Goal: Task Accomplishment & Management: Use online tool/utility

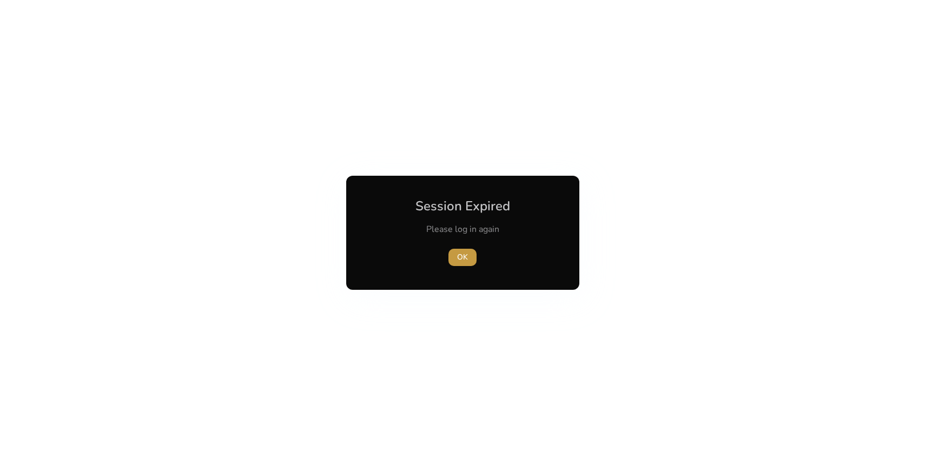
click at [467, 261] on span "OK" at bounding box center [462, 257] width 11 height 11
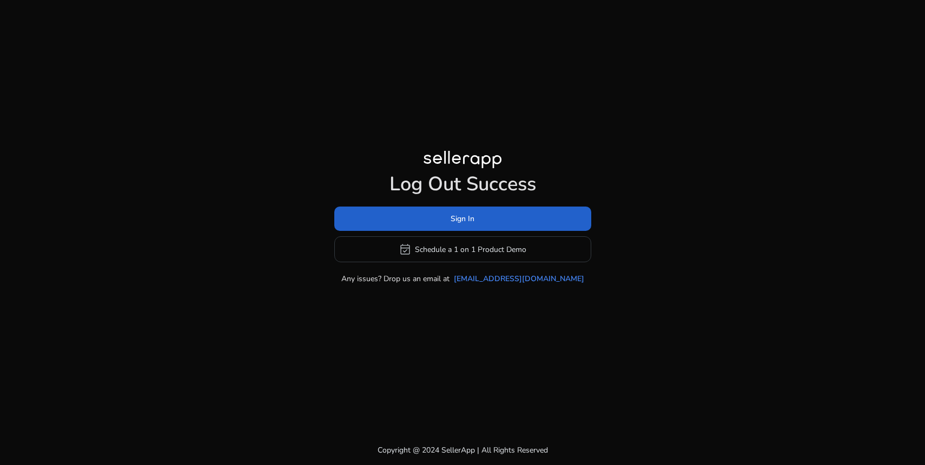
click at [476, 223] on span at bounding box center [462, 219] width 257 height 26
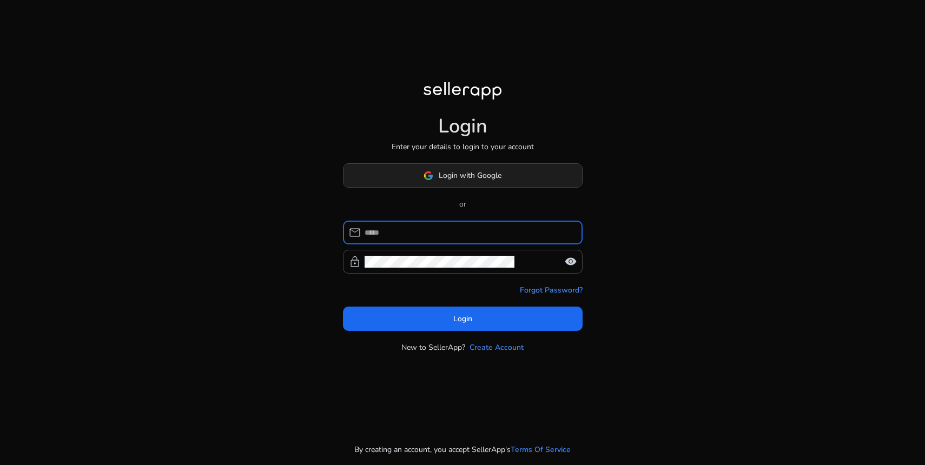
click at [481, 183] on span at bounding box center [462, 176] width 239 height 26
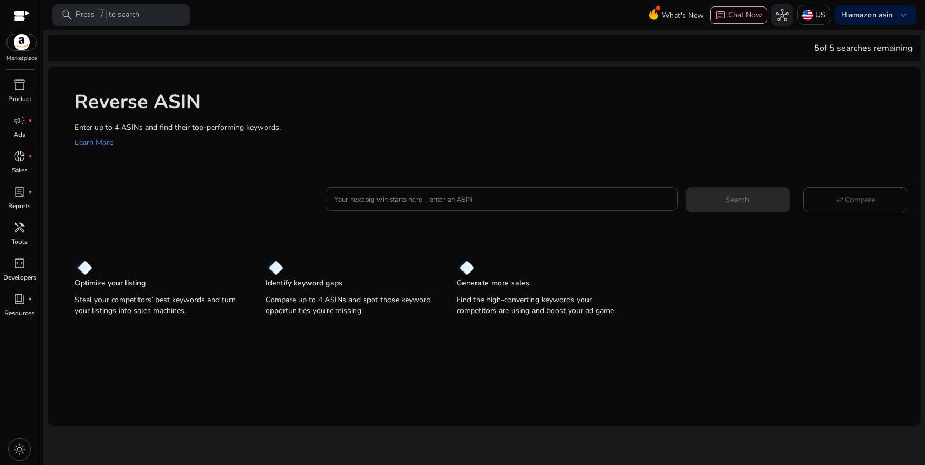
click at [481, 200] on input "Your next big win starts here—enter an ASIN" at bounding box center [501, 199] width 334 height 12
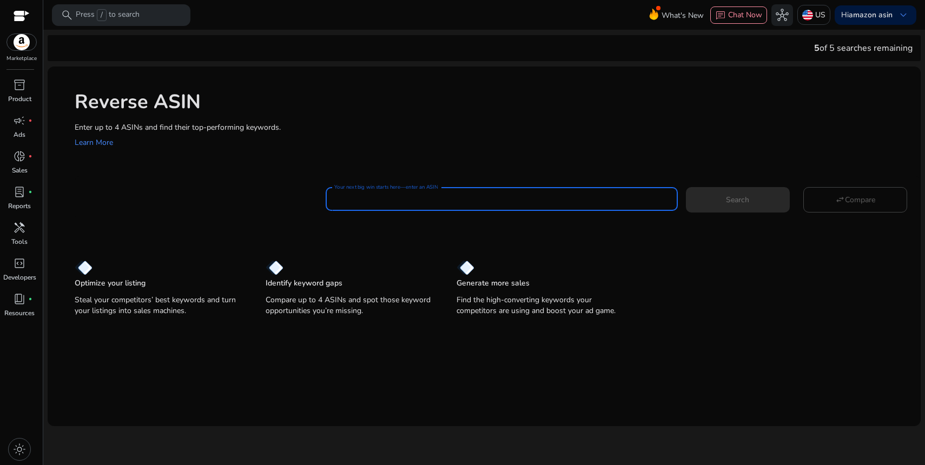
click at [476, 195] on input "Your next big win starts here—enter an ASIN" at bounding box center [501, 199] width 334 height 12
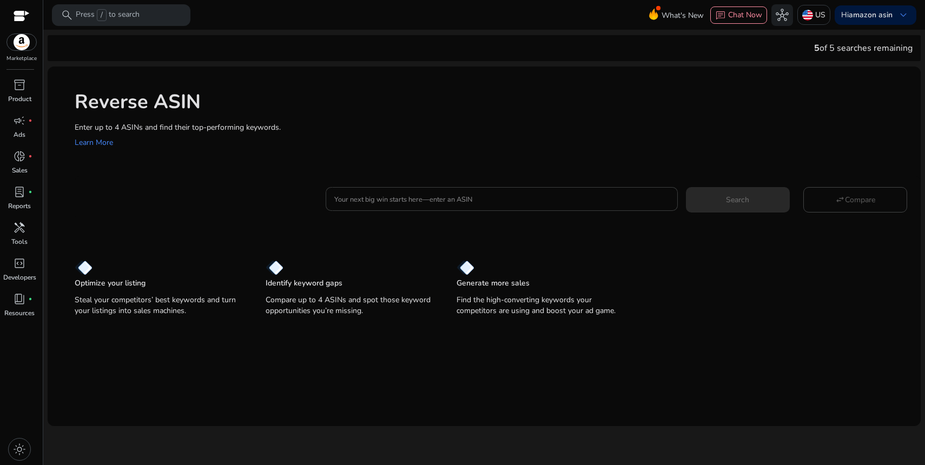
drag, startPoint x: 472, startPoint y: 207, endPoint x: 466, endPoint y: 206, distance: 6.0
click at [470, 206] on div at bounding box center [501, 199] width 334 height 24
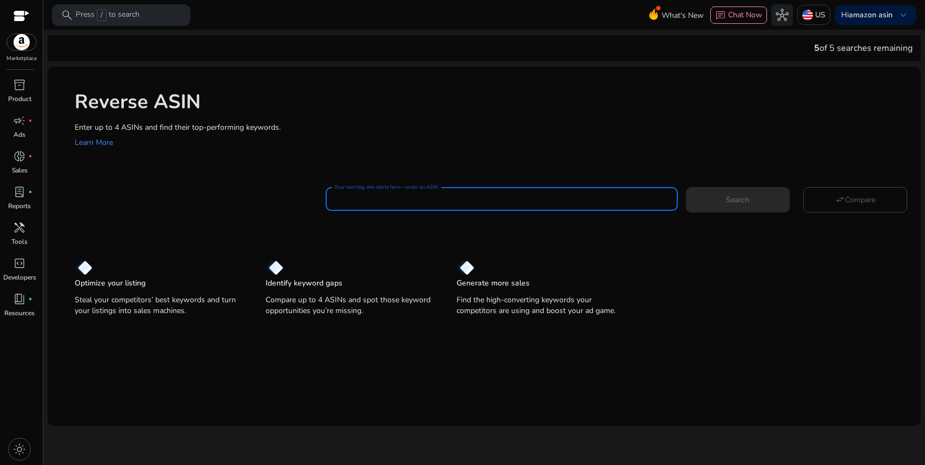
paste input "**********"
type input "**********"
click at [729, 196] on span "Search" at bounding box center [737, 199] width 23 height 11
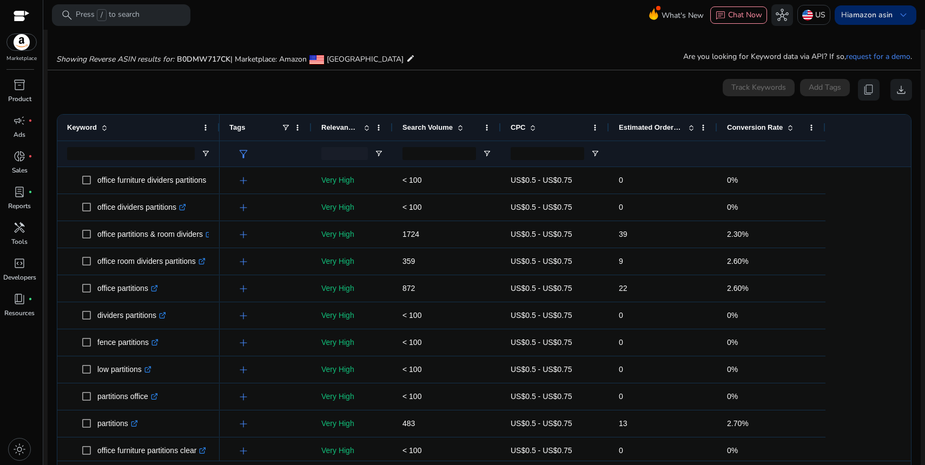
scroll to position [116, 0]
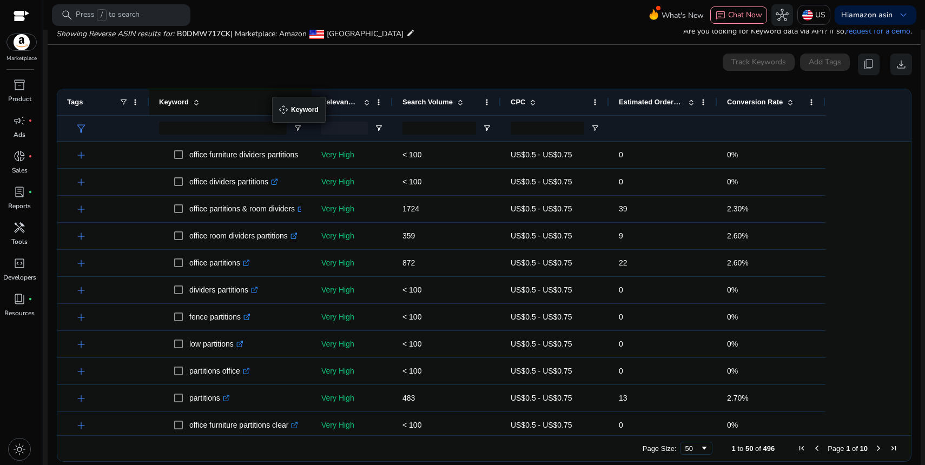
drag, startPoint x: 218, startPoint y: 105, endPoint x: 277, endPoint y: 103, distance: 59.5
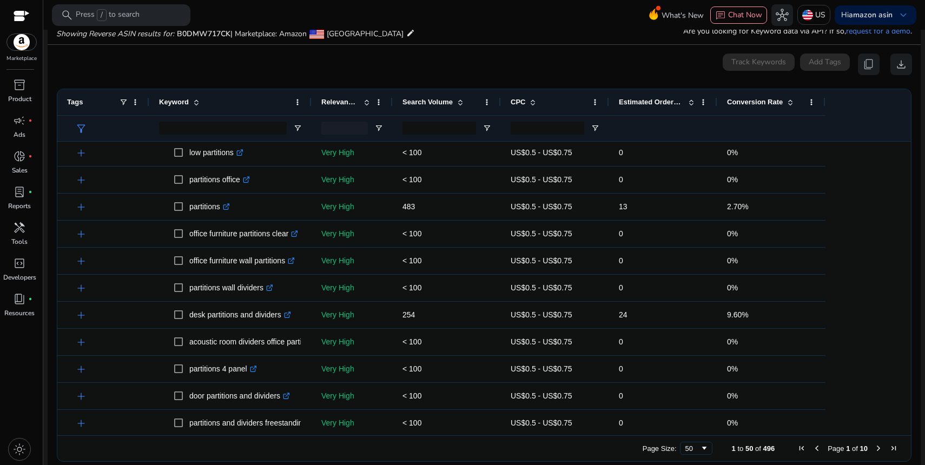
scroll to position [41, 0]
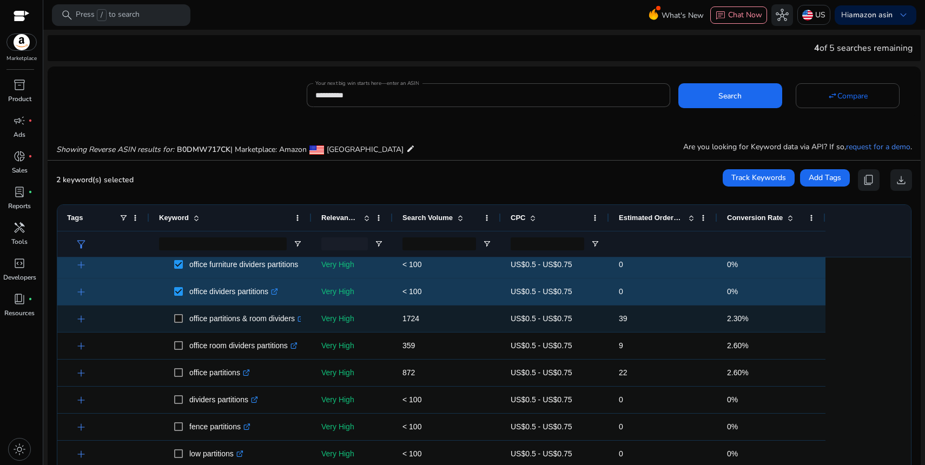
click at [177, 323] on span at bounding box center [181, 319] width 15 height 22
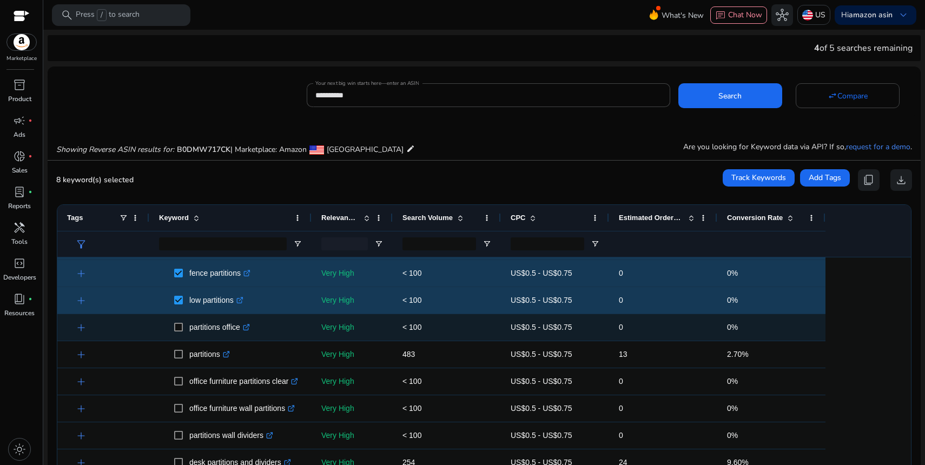
click at [180, 334] on span at bounding box center [181, 327] width 15 height 22
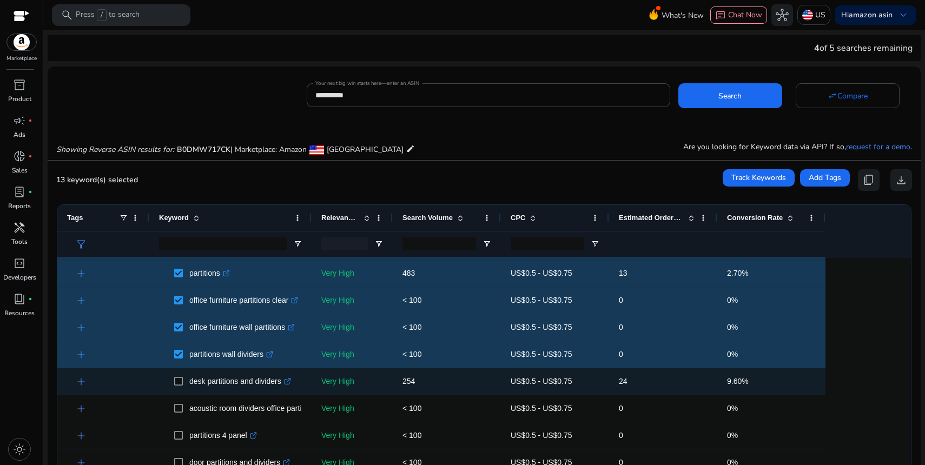
click at [183, 381] on span at bounding box center [181, 381] width 15 height 22
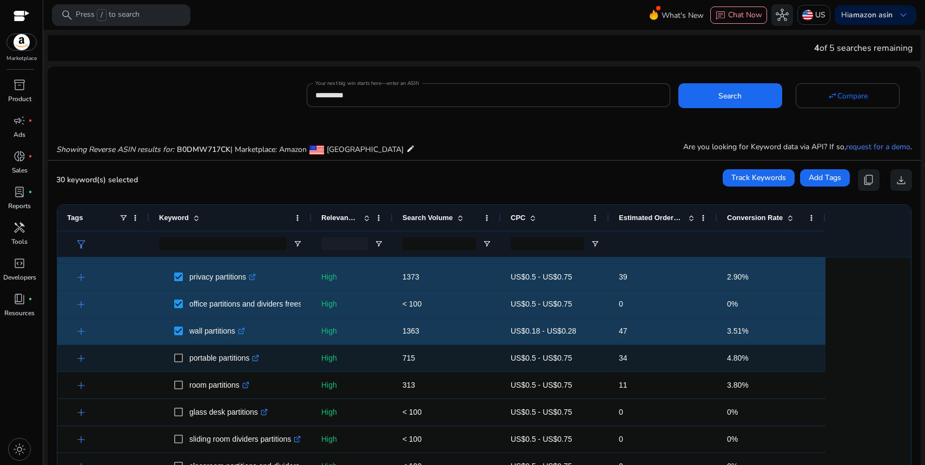
click at [178, 363] on span at bounding box center [181, 358] width 15 height 22
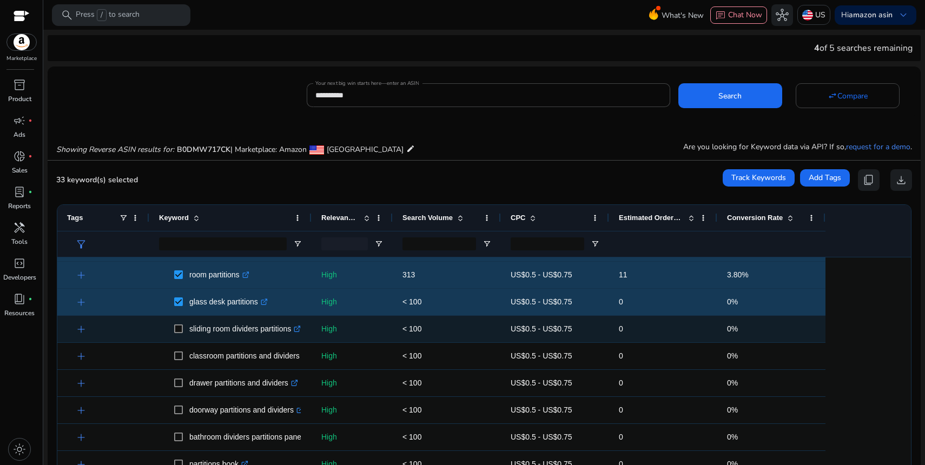
click at [179, 335] on span at bounding box center [181, 329] width 15 height 22
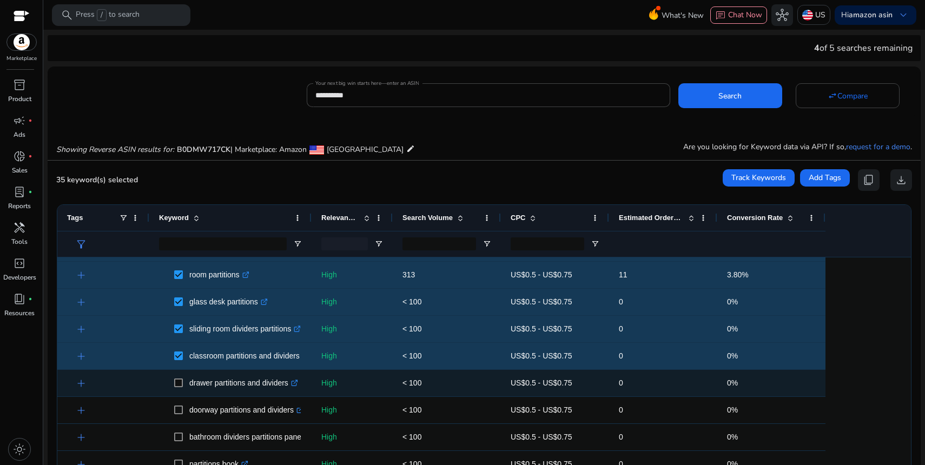
click at [179, 388] on span at bounding box center [181, 383] width 15 height 22
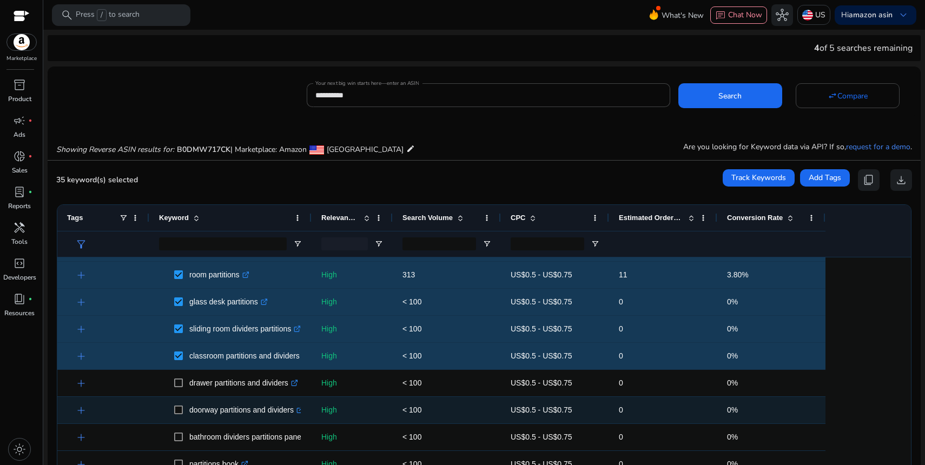
click at [180, 405] on span at bounding box center [181, 410] width 15 height 22
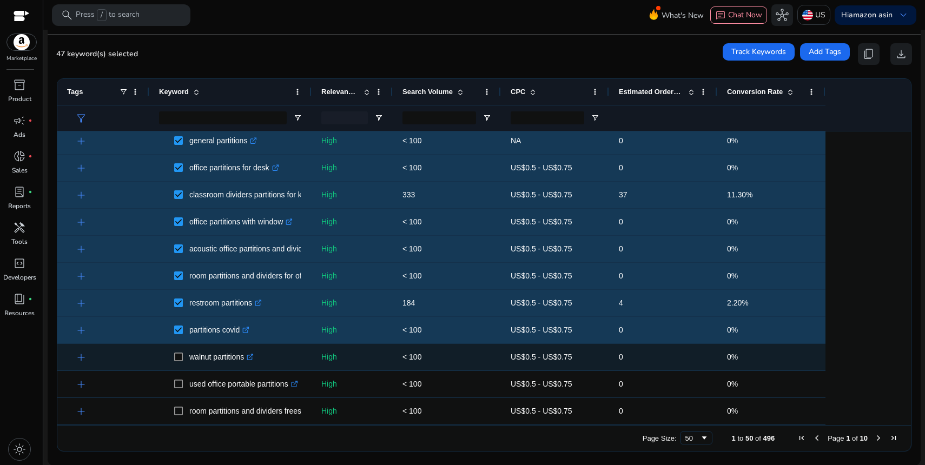
click at [180, 364] on span at bounding box center [181, 357] width 15 height 22
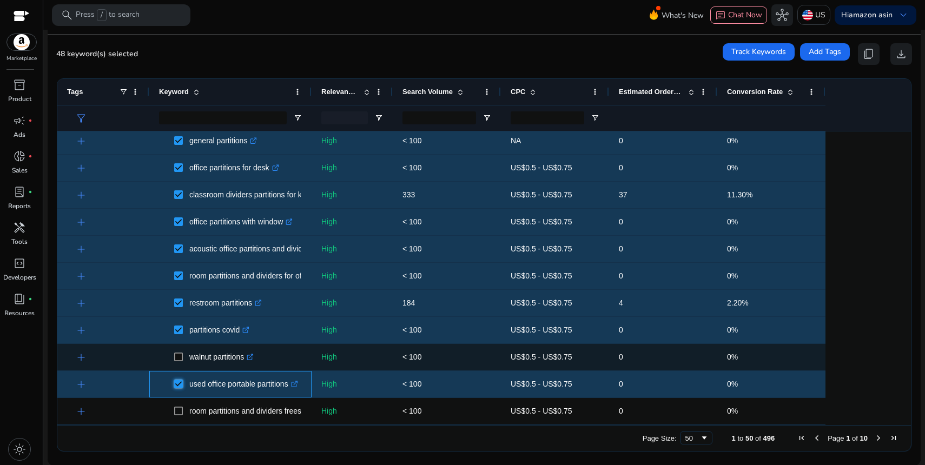
click at [178, 361] on span at bounding box center [181, 357] width 15 height 22
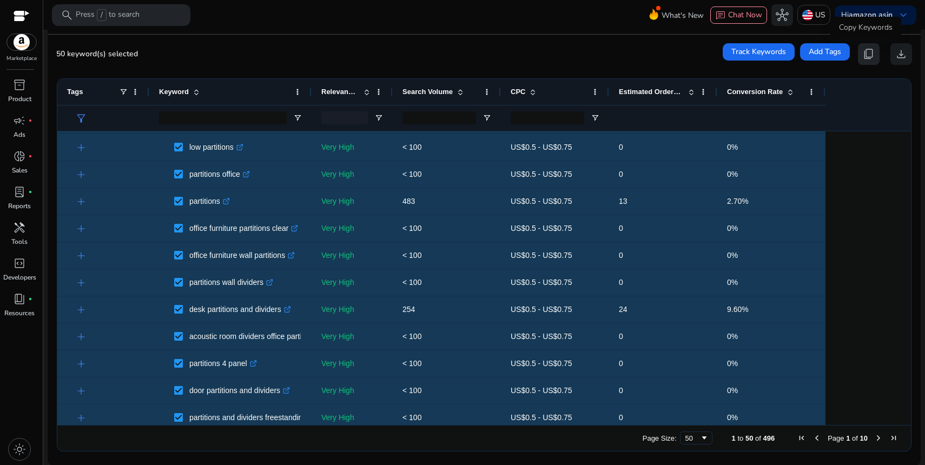
click at [868, 54] on span "content_copy" at bounding box center [868, 54] width 13 height 13
